Goal: Check status

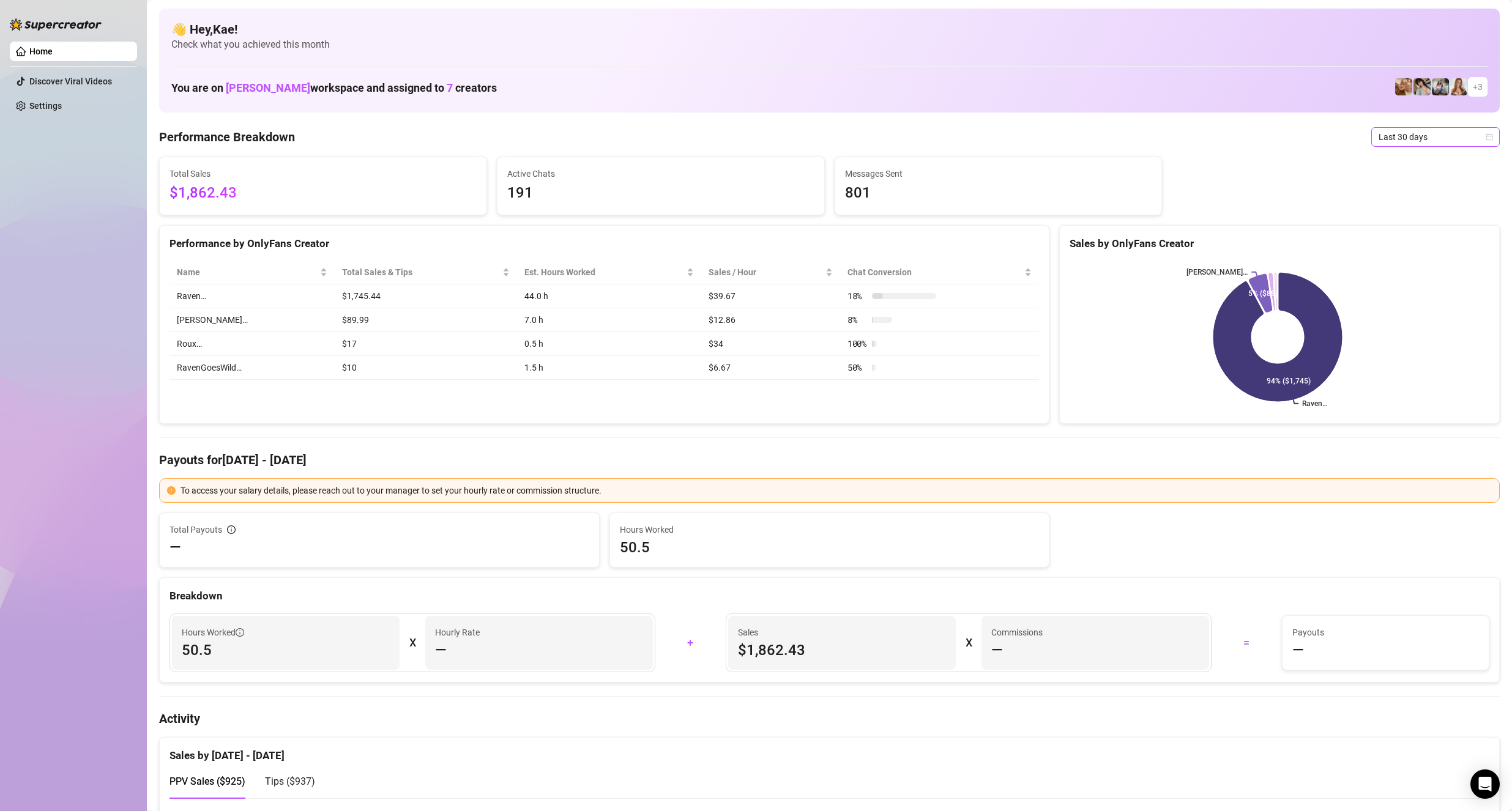
click at [1411, 136] on span "Last 30 days" at bounding box center [1435, 136] width 114 height 18
click at [1405, 198] on div "Last 30 days" at bounding box center [1425, 200] width 109 height 13
click at [1437, 135] on span "Last 30 days" at bounding box center [1435, 136] width 114 height 18
click at [1402, 202] on div "Last 30 days" at bounding box center [1425, 200] width 109 height 13
drag, startPoint x: 1418, startPoint y: 147, endPoint x: 1418, endPoint y: 138, distance: 9.0
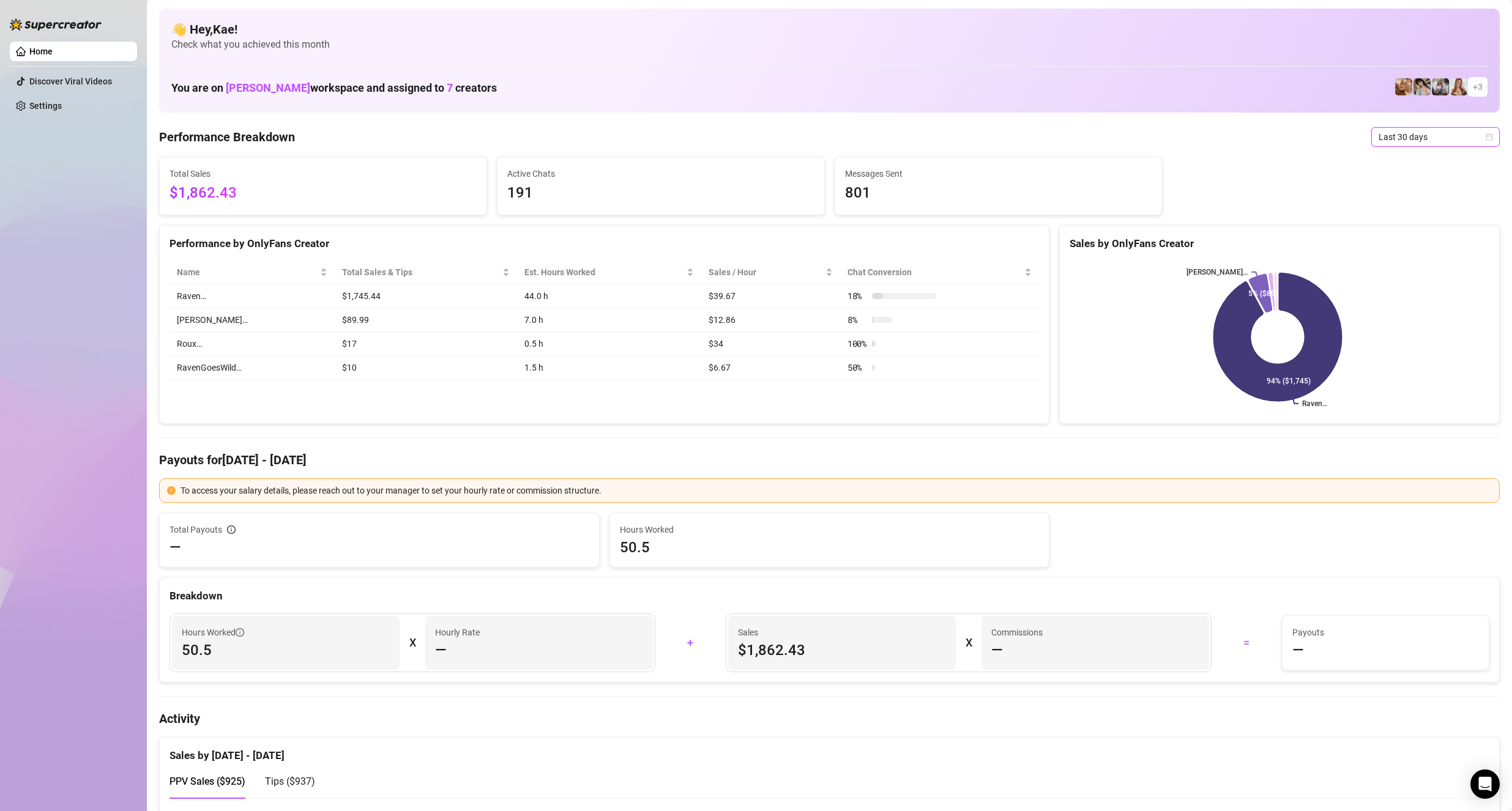
click at [1418, 136] on span "Last 30 days" at bounding box center [1435, 136] width 114 height 18
click at [1408, 167] on div "Last 24 hours" at bounding box center [1425, 161] width 109 height 13
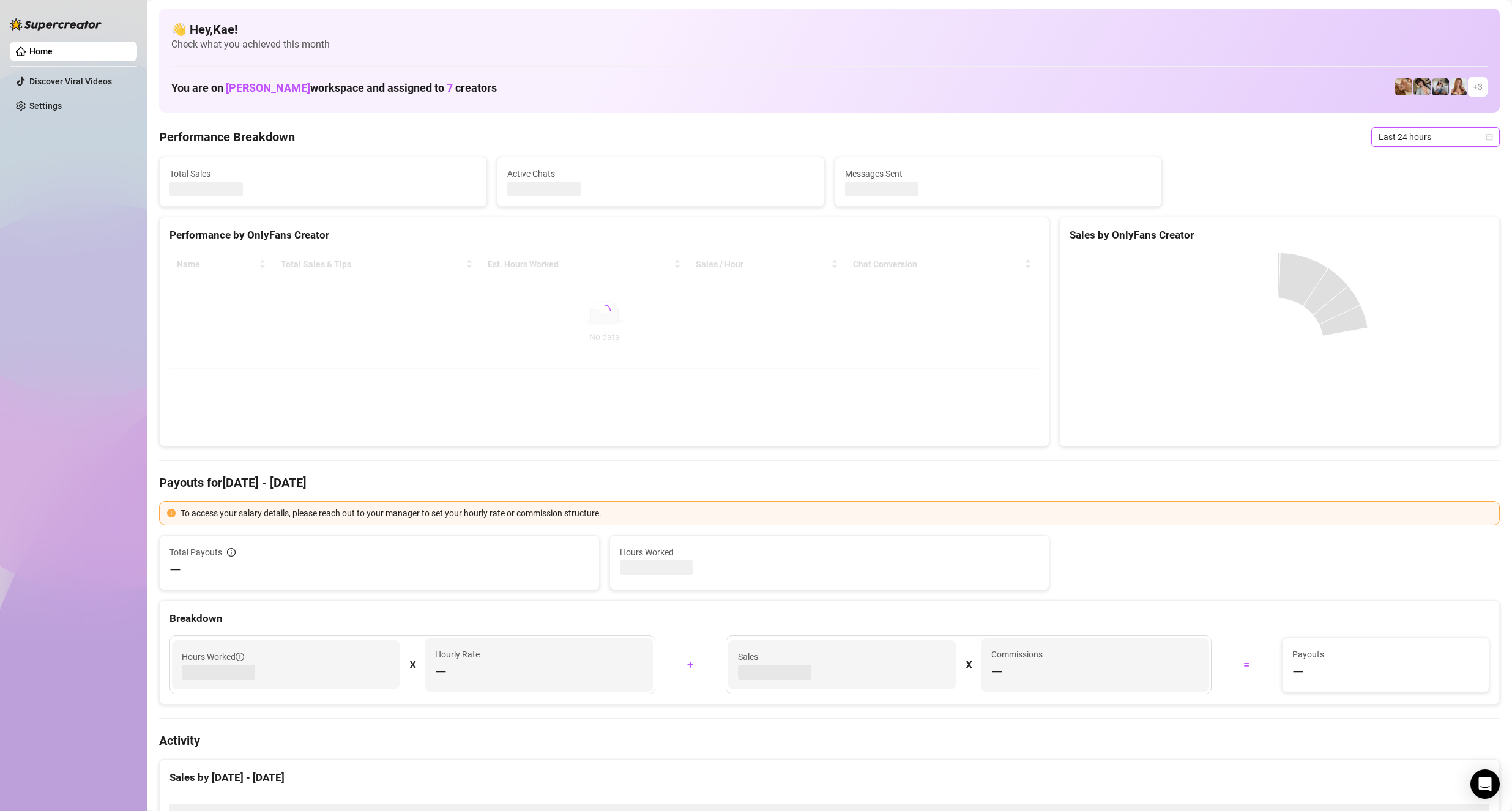
click at [1413, 140] on span "Last 24 hours" at bounding box center [1435, 136] width 114 height 18
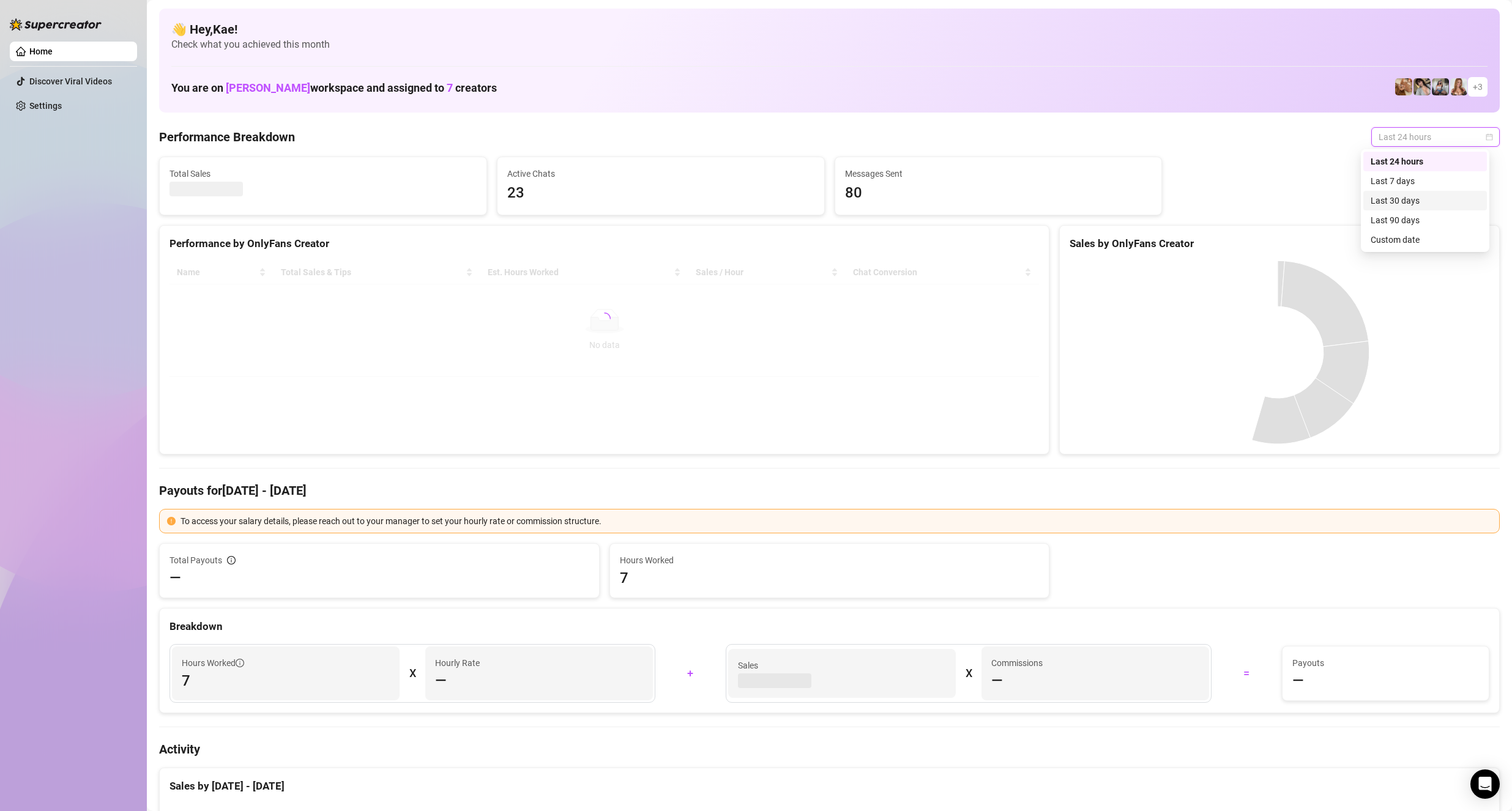
click at [1411, 196] on div "Last 30 days" at bounding box center [1425, 200] width 109 height 13
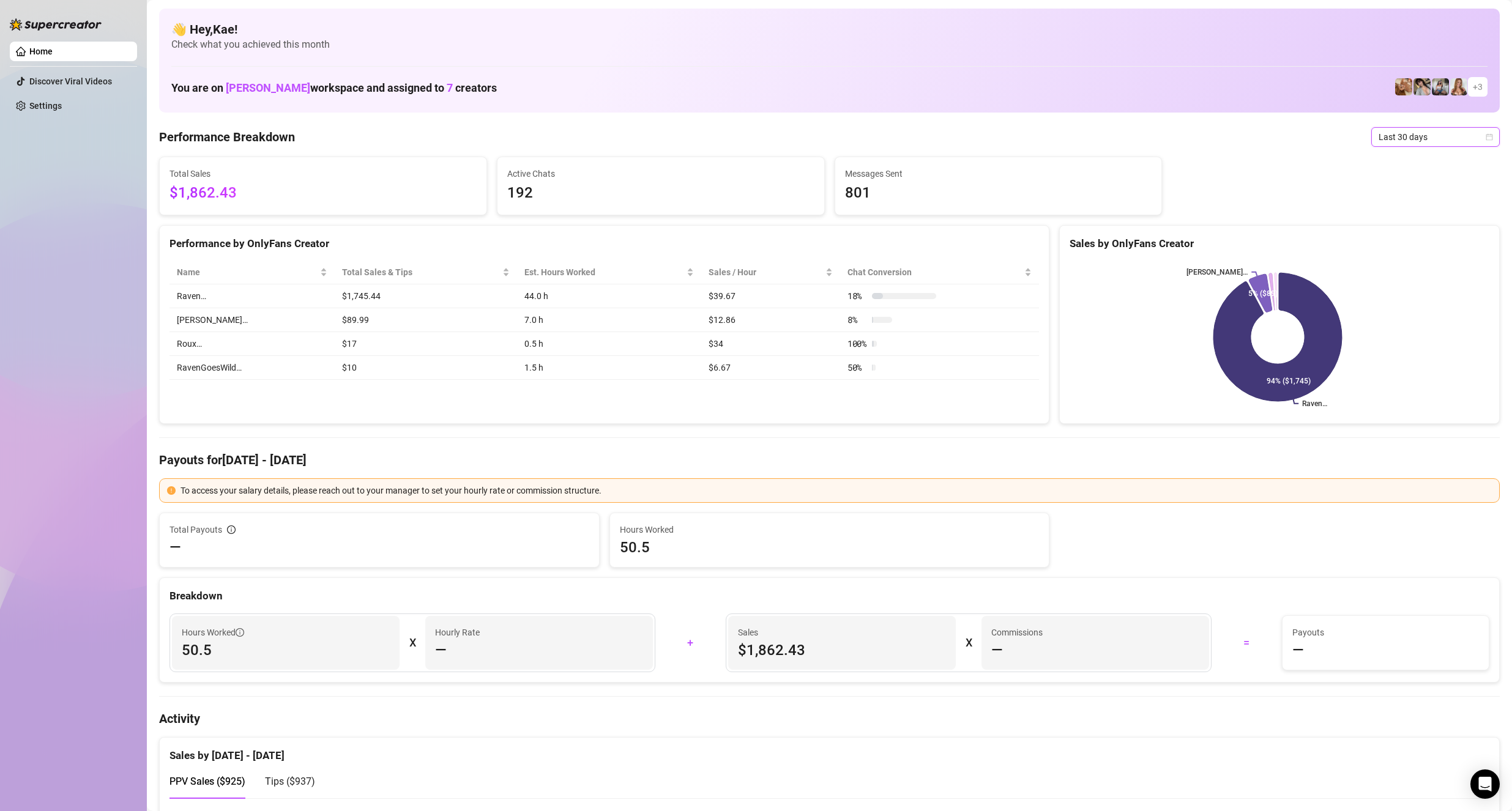
click at [1429, 136] on span "Last 30 days" at bounding box center [1435, 136] width 114 height 18
click at [1407, 200] on div "Last 30 days" at bounding box center [1425, 200] width 109 height 13
click at [1411, 134] on span "Last 30 days" at bounding box center [1435, 136] width 114 height 18
click at [1403, 191] on div "Last 30 days" at bounding box center [1425, 200] width 124 height 20
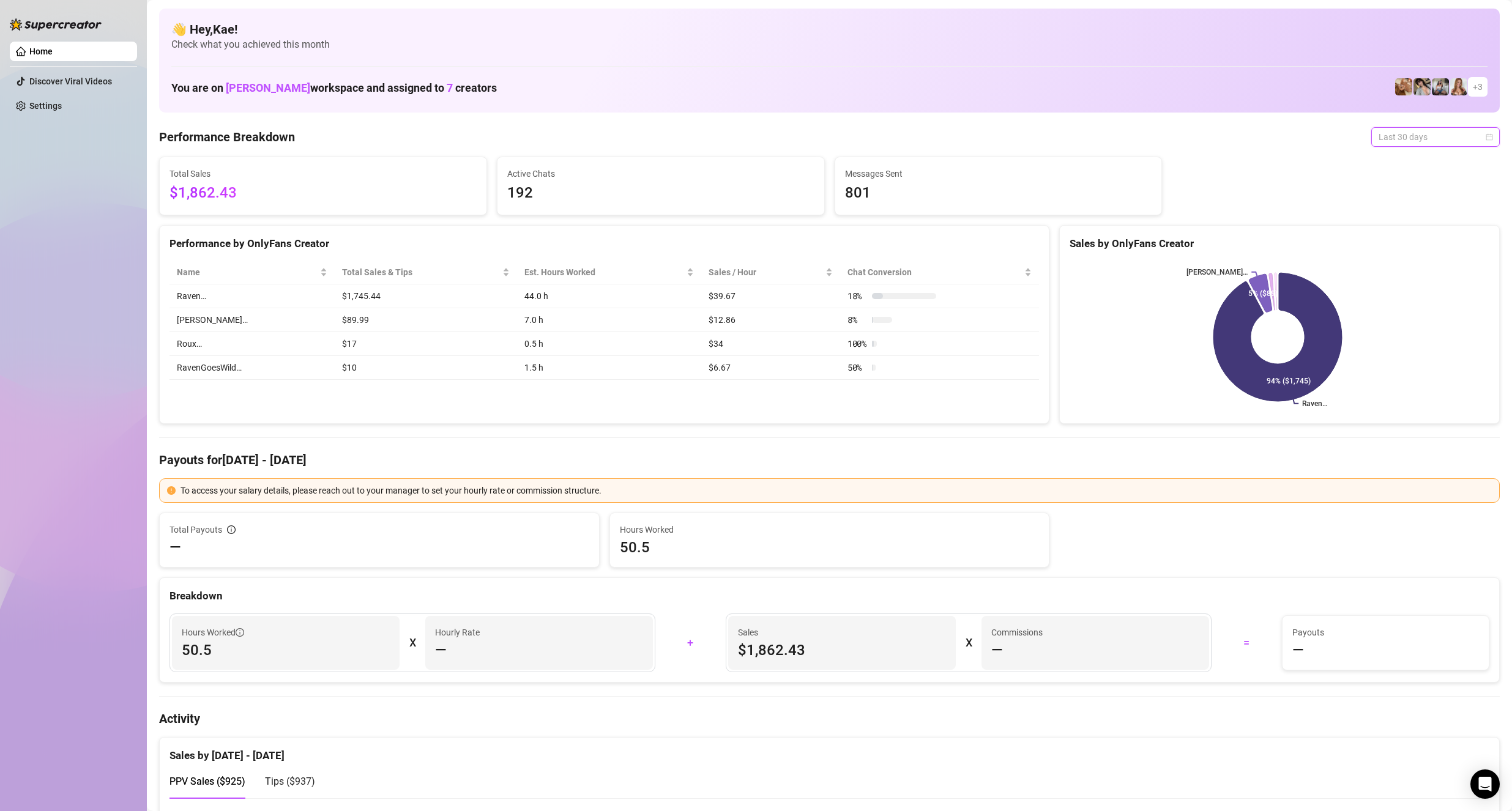
click at [1416, 140] on span "Last 30 days" at bounding box center [1435, 136] width 114 height 18
click at [1407, 163] on div "Last 24 hours" at bounding box center [1425, 161] width 109 height 13
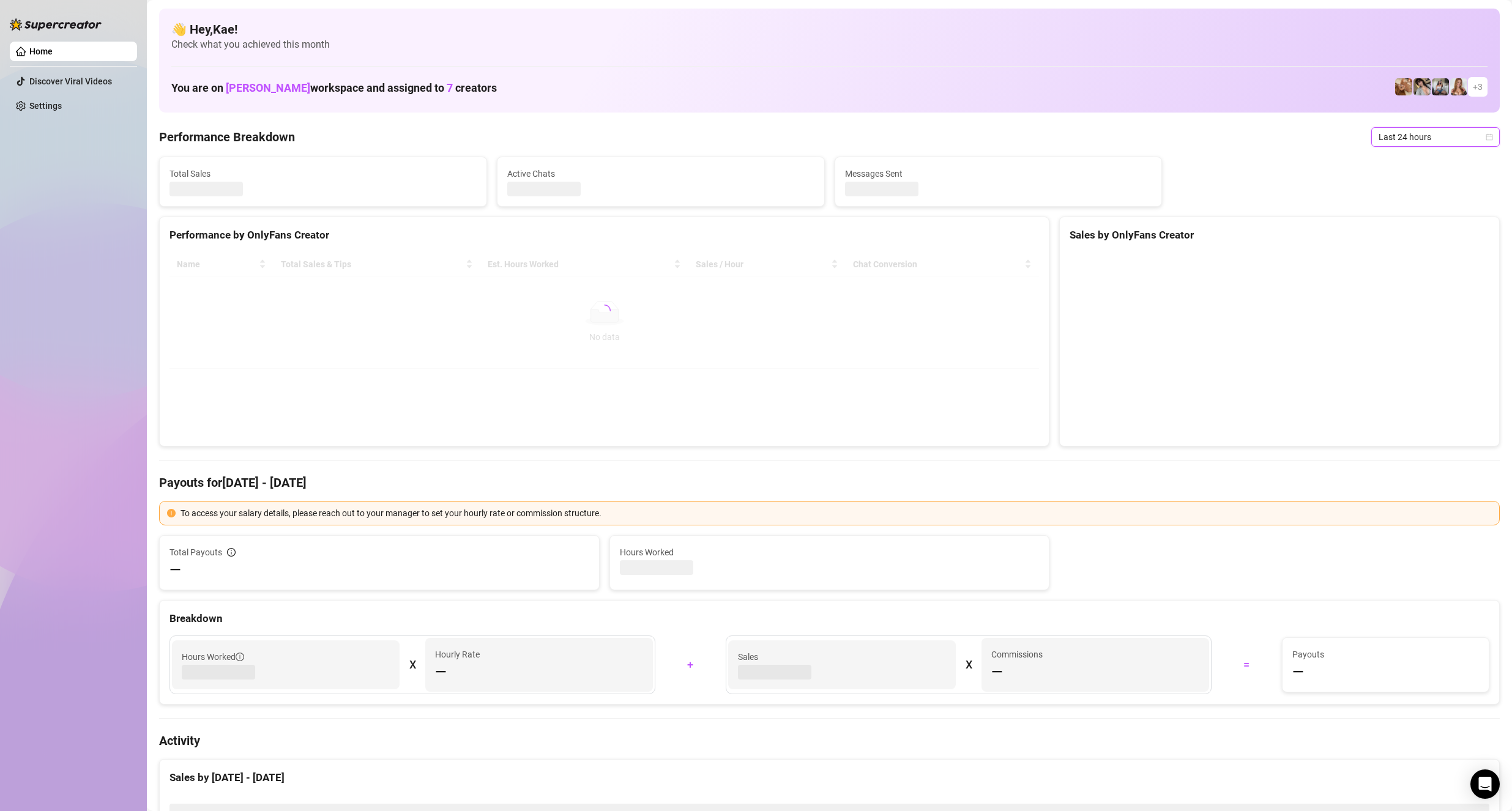
click at [1412, 141] on span "Last 24 hours" at bounding box center [1435, 136] width 114 height 18
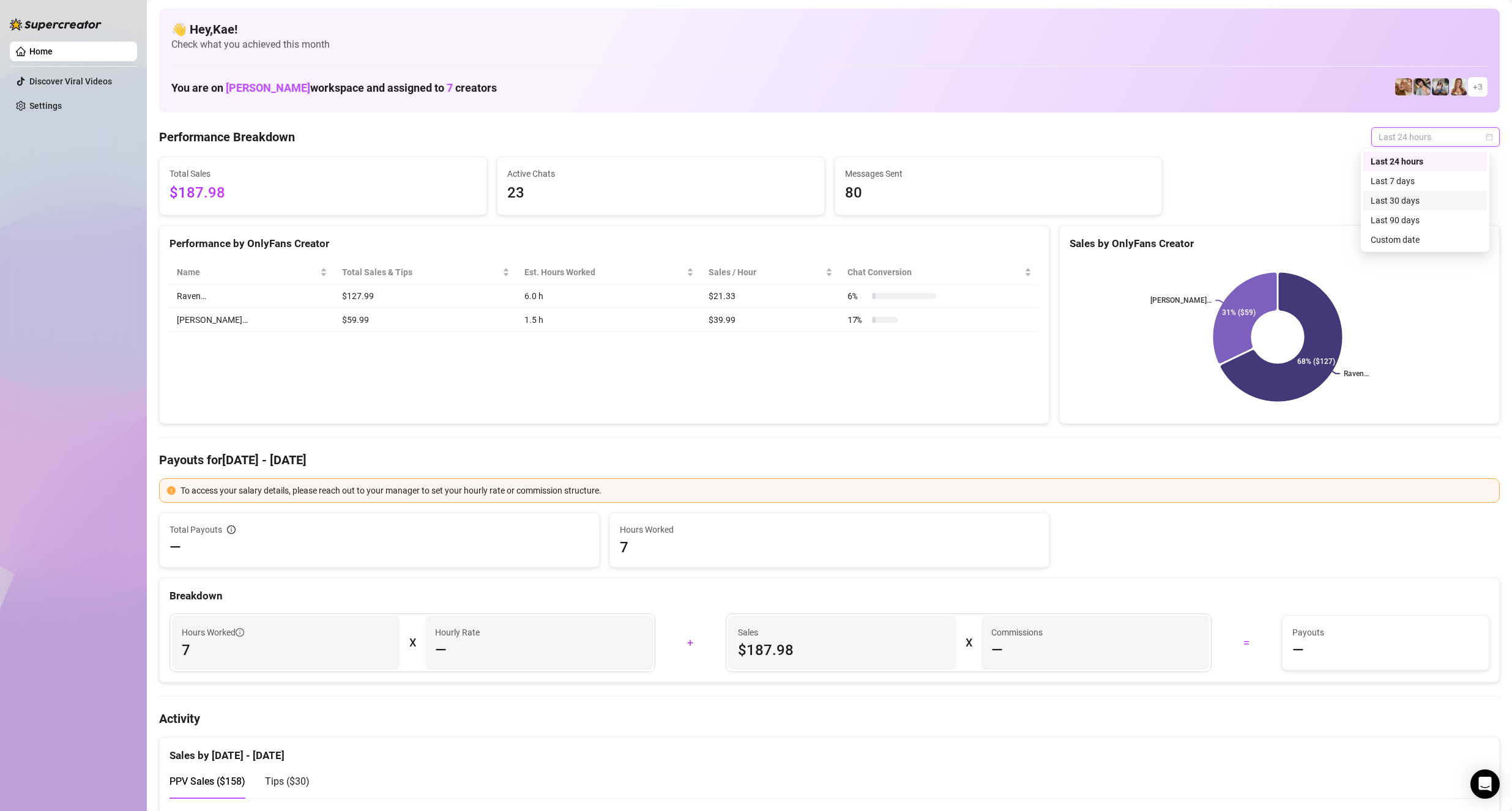
click at [1412, 193] on div "Last 30 days" at bounding box center [1425, 200] width 124 height 20
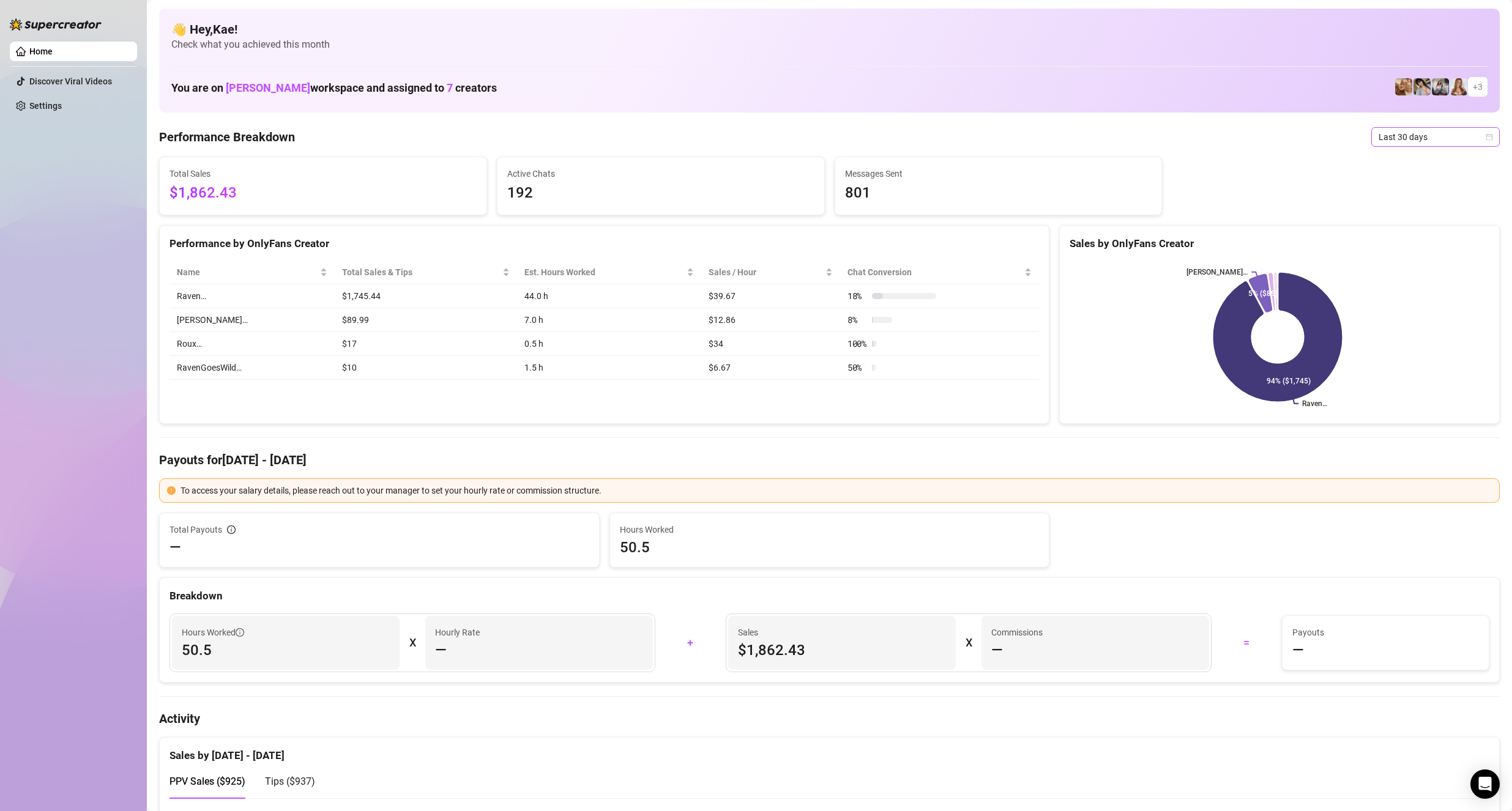
click at [1440, 140] on span "Last 30 days" at bounding box center [1435, 136] width 114 height 18
click at [1401, 202] on div "Last 30 days" at bounding box center [1425, 200] width 109 height 13
click at [1405, 131] on span "Last 30 days" at bounding box center [1435, 136] width 114 height 18
click at [1418, 194] on div "Last 30 days" at bounding box center [1425, 200] width 109 height 13
